Goal: Task Accomplishment & Management: Use online tool/utility

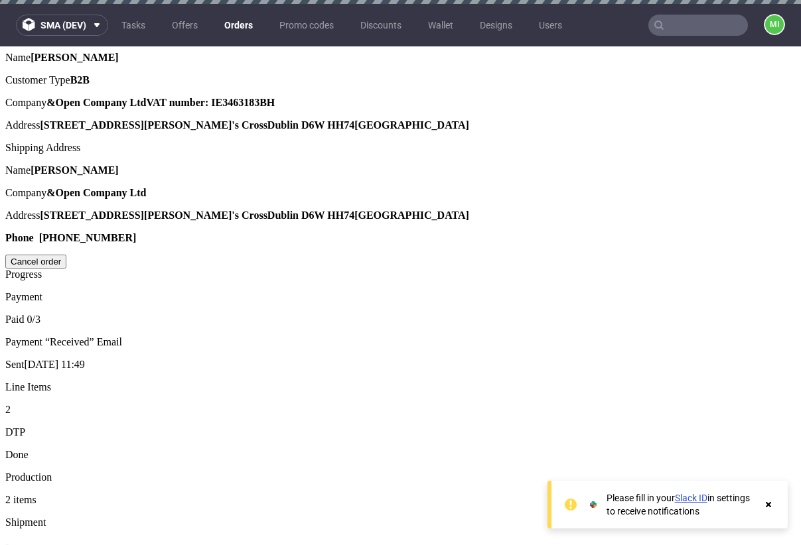
scroll to position [748, 0]
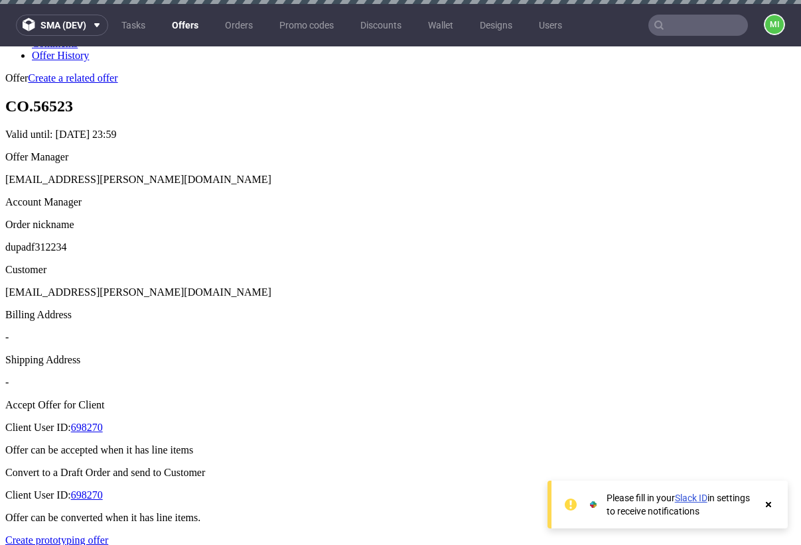
scroll to position [264, 0]
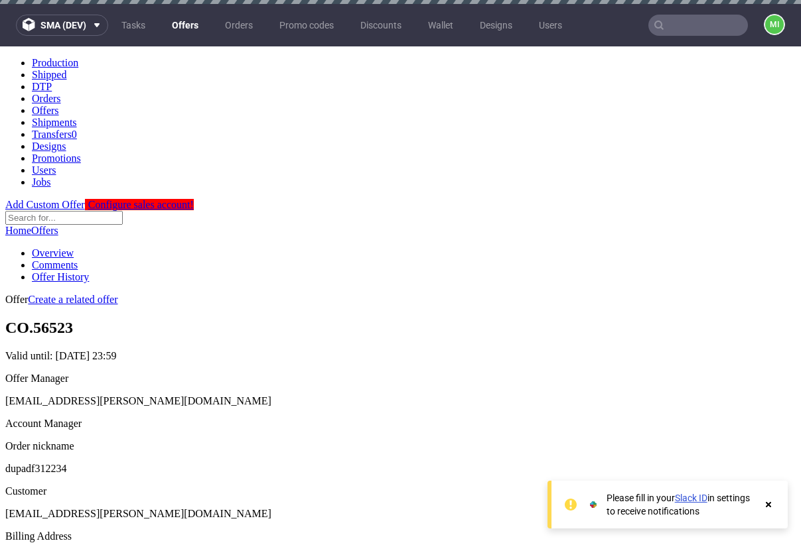
scroll to position [255, 0]
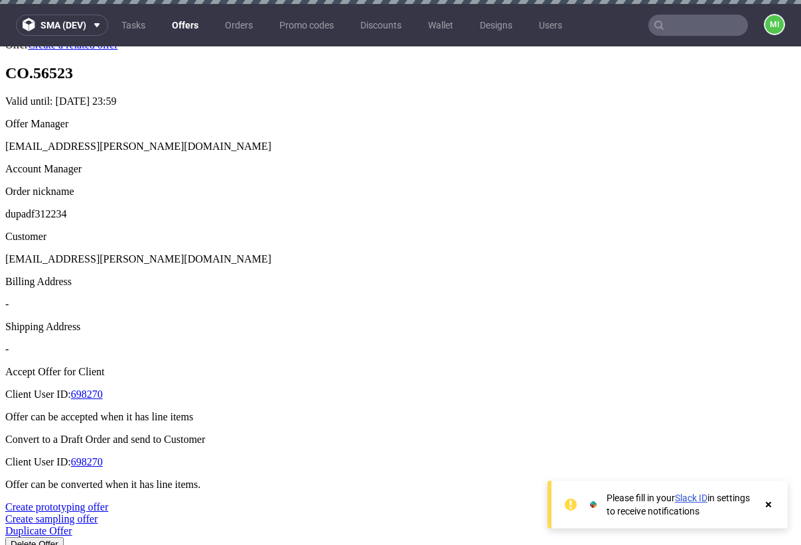
type input "2025-08-21"
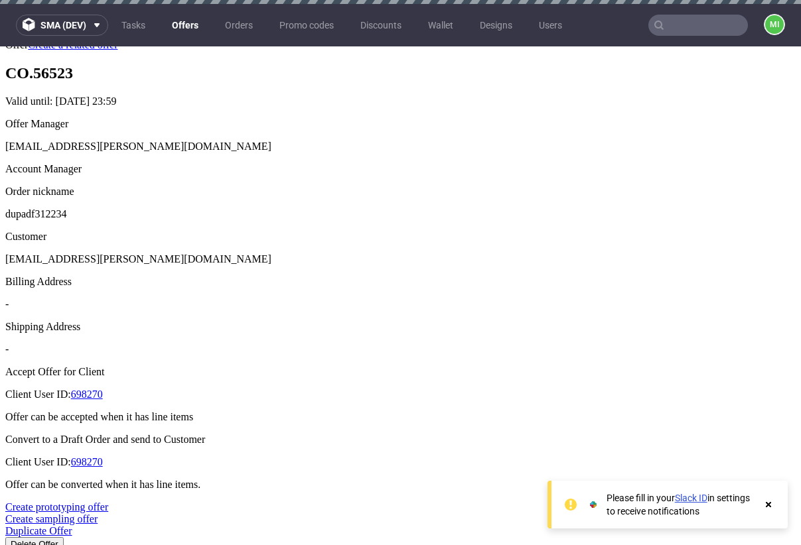
drag, startPoint x: 395, startPoint y: 272, endPoint x: 375, endPoint y: 271, distance: 20.6
type input "2"
type input "50%"
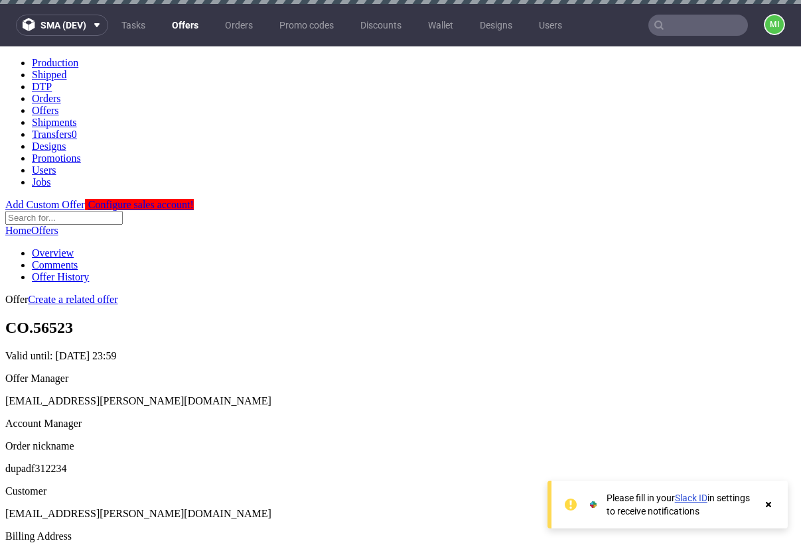
scroll to position [246, 0]
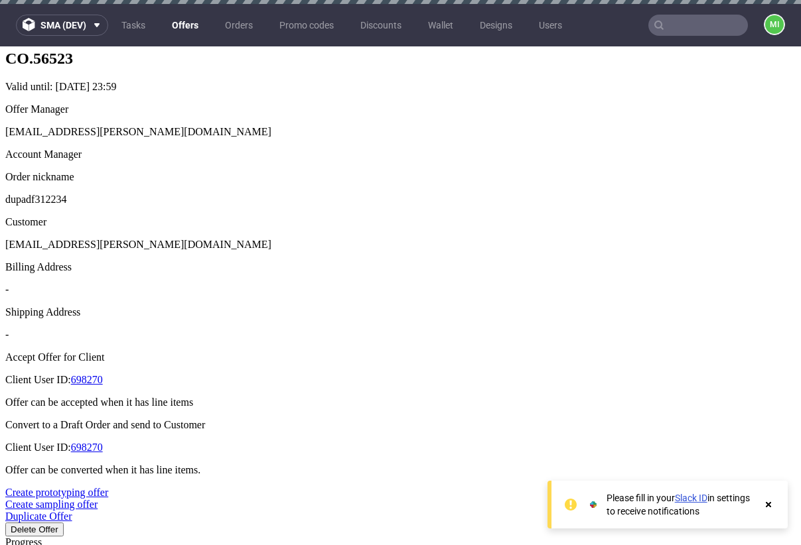
drag, startPoint x: 275, startPoint y: 360, endPoint x: 482, endPoint y: 365, distance: 206.3
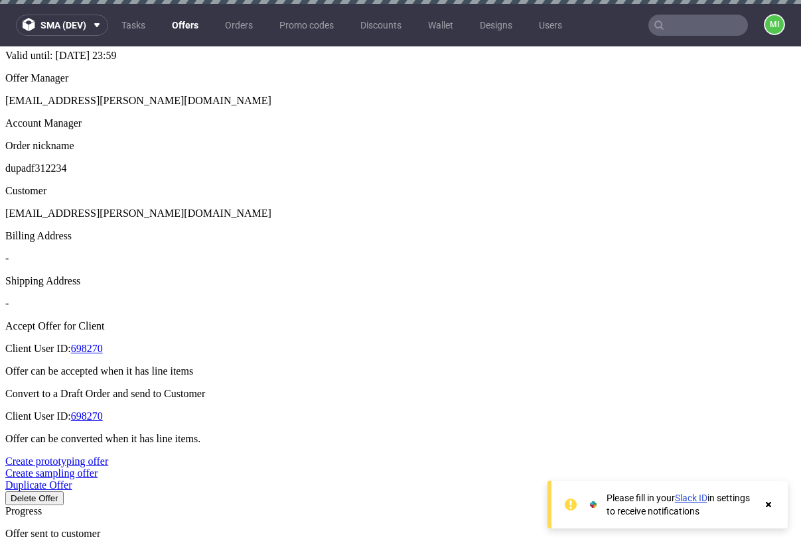
scroll to position [365, 0]
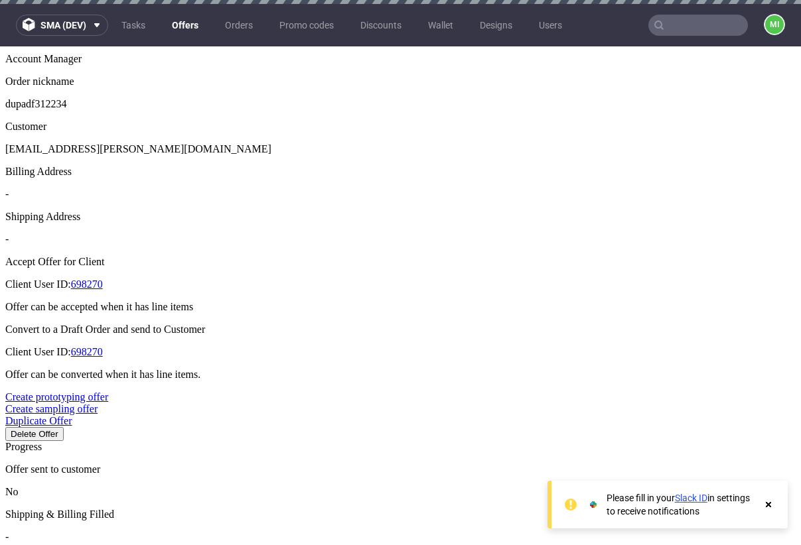
drag, startPoint x: 400, startPoint y: 263, endPoint x: 361, endPoint y: 265, distance: 38.5
type input "3"
type input "34%"
